Goal: Information Seeking & Learning: Learn about a topic

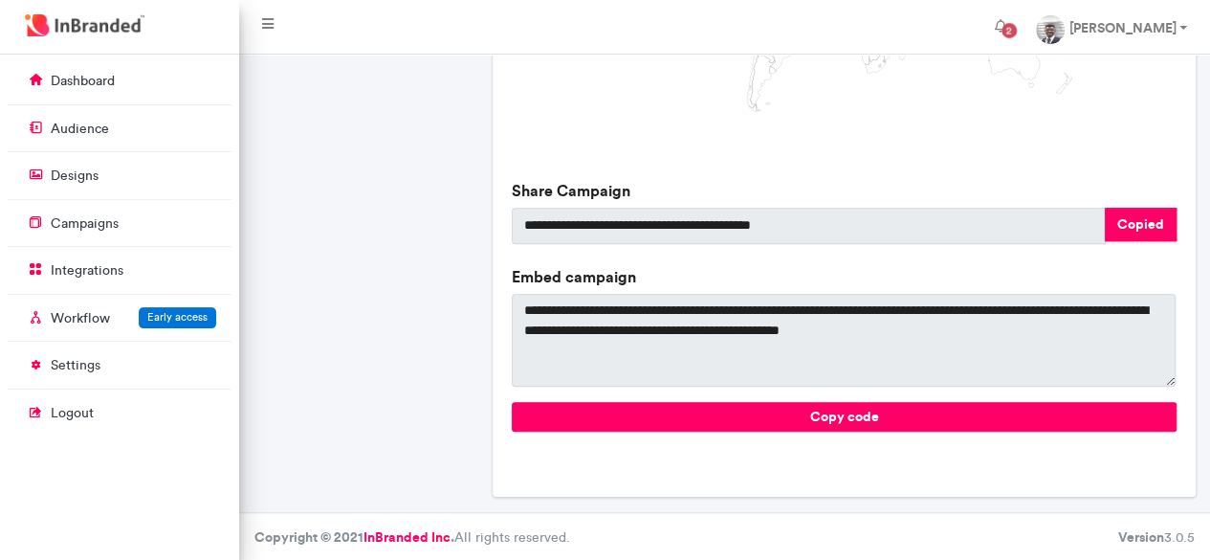
scroll to position [8, 1]
drag, startPoint x: 0, startPoint y: 0, endPoint x: 85, endPoint y: 222, distance: 237.8
click at [85, 222] on p "campaigns" at bounding box center [85, 223] width 68 height 19
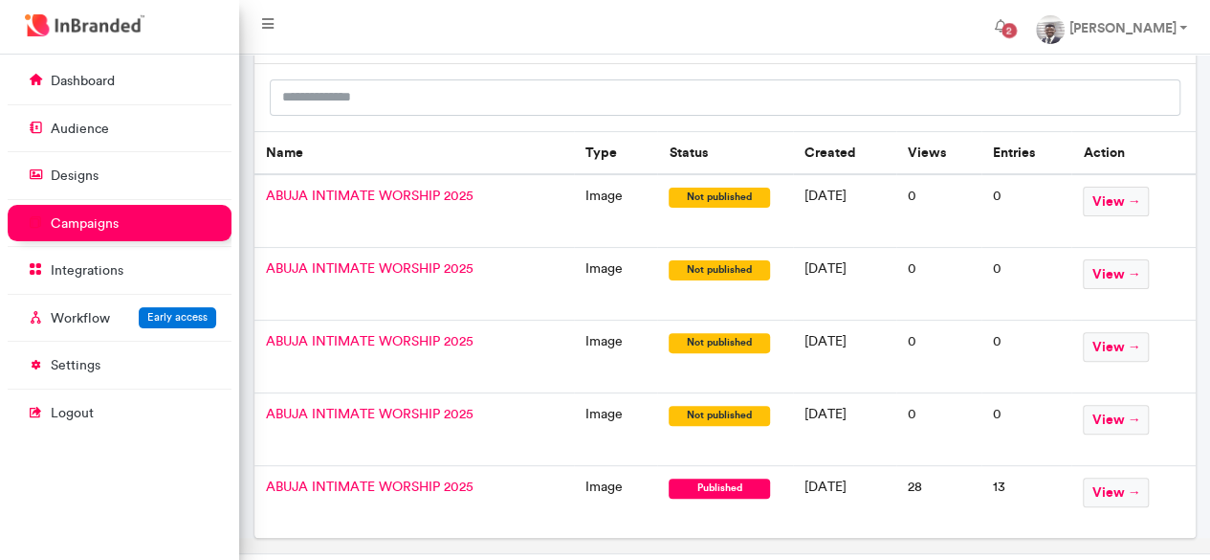
scroll to position [172, 0]
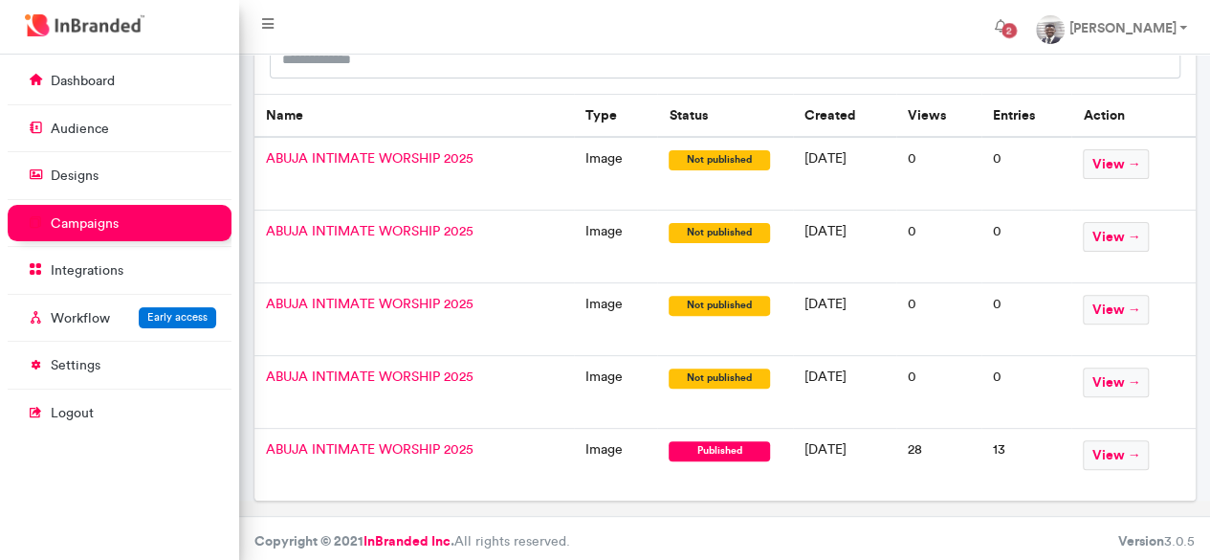
click at [331, 443] on span "ABUJA INTIMATE WORSHIP 2025" at bounding box center [370, 449] width 208 height 16
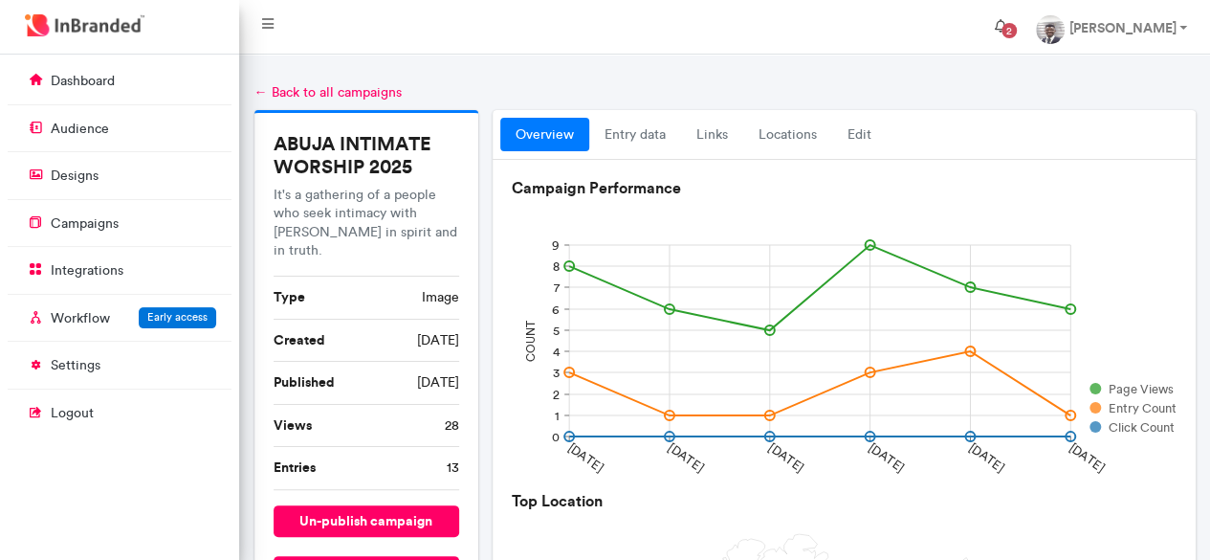
click at [994, 33] on span "2" at bounding box center [1009, 30] width 31 height 31
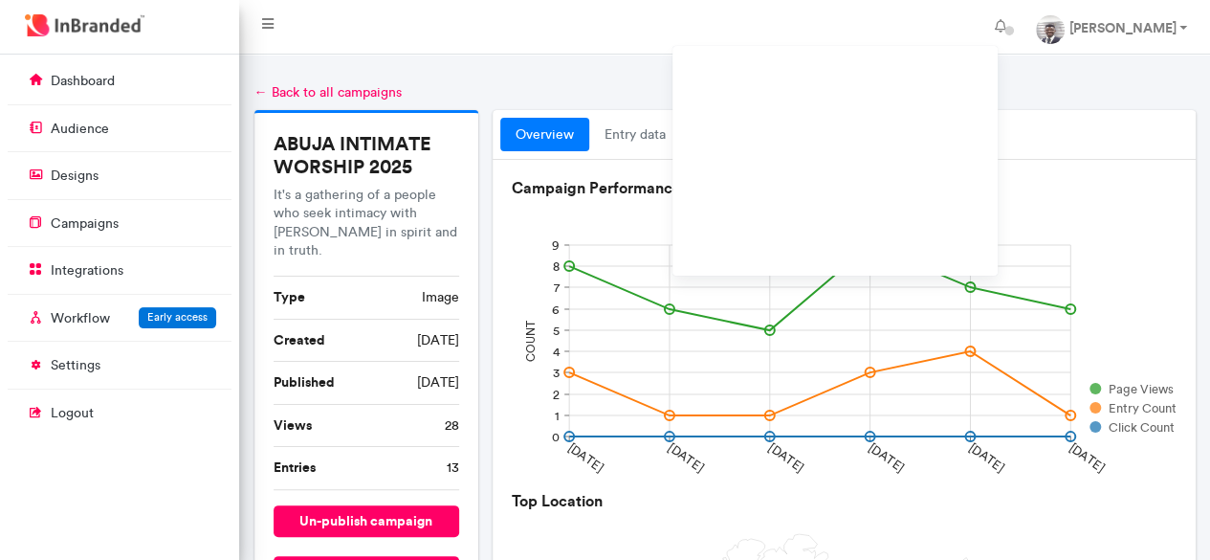
click at [1078, 84] on div "← Back to all campaigns" at bounding box center [726, 92] width 942 height 19
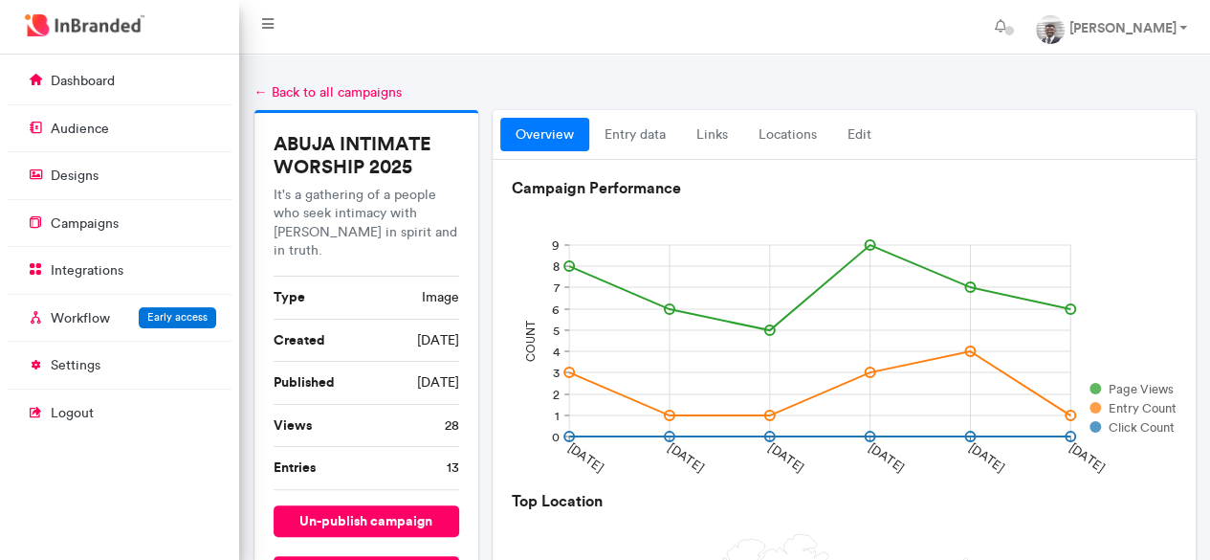
click at [329, 447] on li "Entries 13" at bounding box center [367, 468] width 187 height 43
click at [1129, 219] on rect at bounding box center [844, 340] width 664 height 287
